Goal: Information Seeking & Learning: Learn about a topic

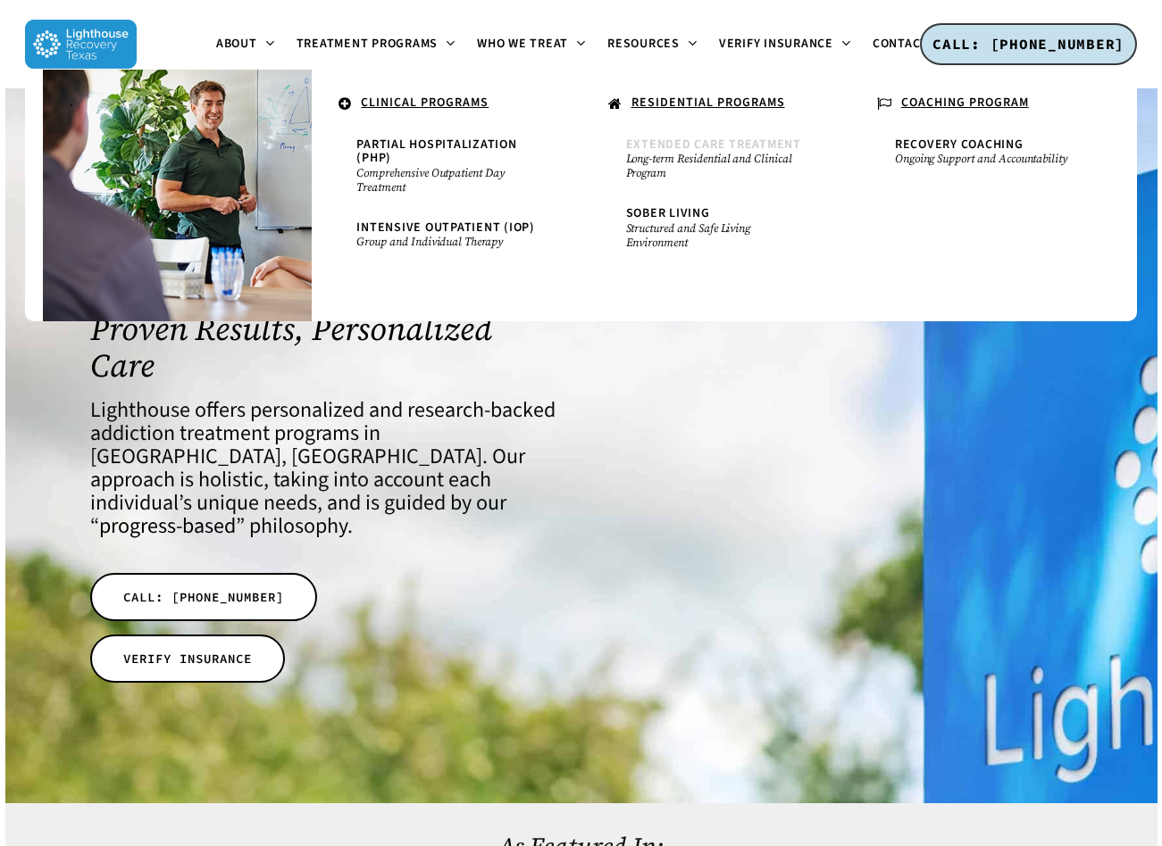
click at [687, 151] on span "Extended Care Treatment" at bounding box center [713, 145] width 175 height 18
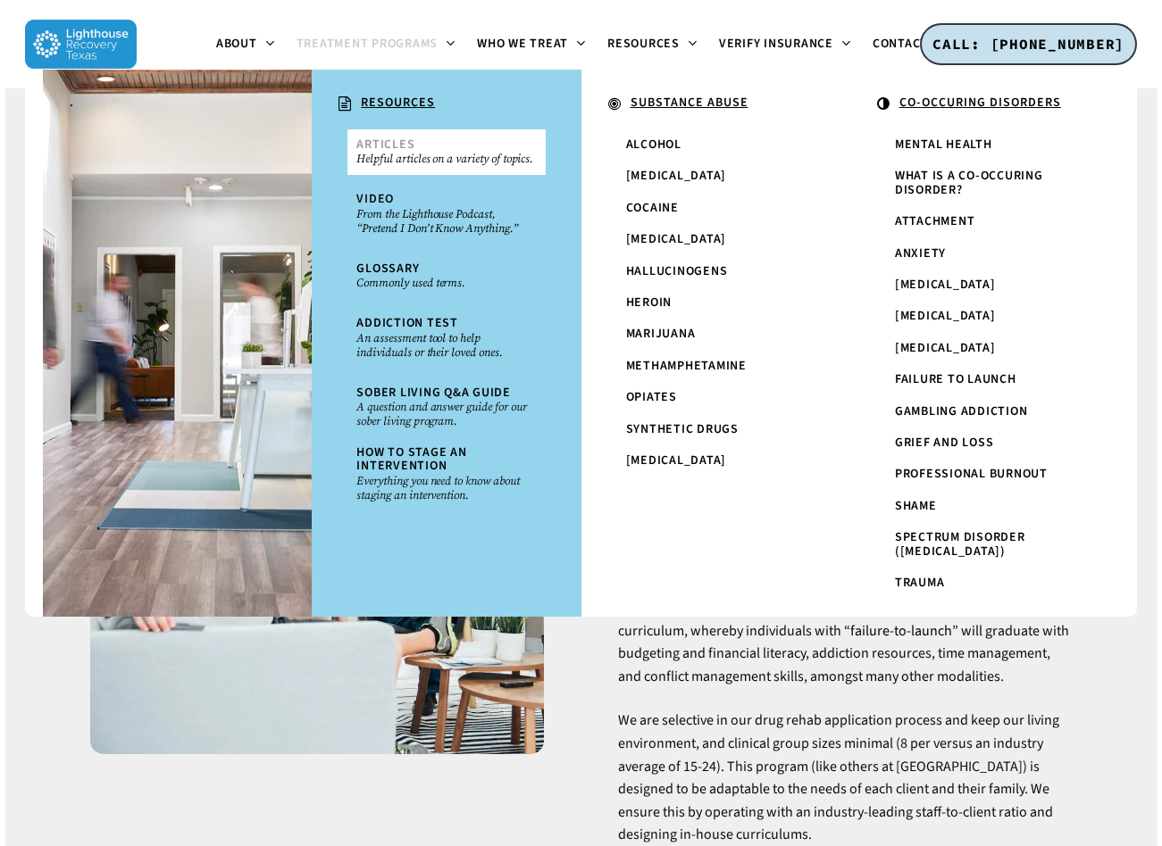
click at [462, 153] on small "Helpful articles on a variety of topics." at bounding box center [445, 159] width 179 height 14
